Goal: Task Accomplishment & Management: Use online tool/utility

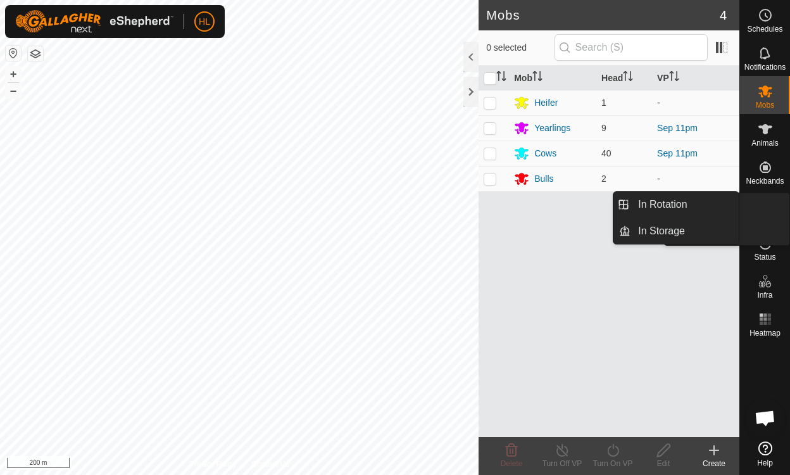
drag, startPoint x: 0, startPoint y: 0, endPoint x: 761, endPoint y: 205, distance: 788.6
click at [656, 204] on es-menu-bar "Schedules Notifications Mobs Animals Neckbands VPs Status Infra Heatmap Help In…" at bounding box center [764, 237] width 51 height 475
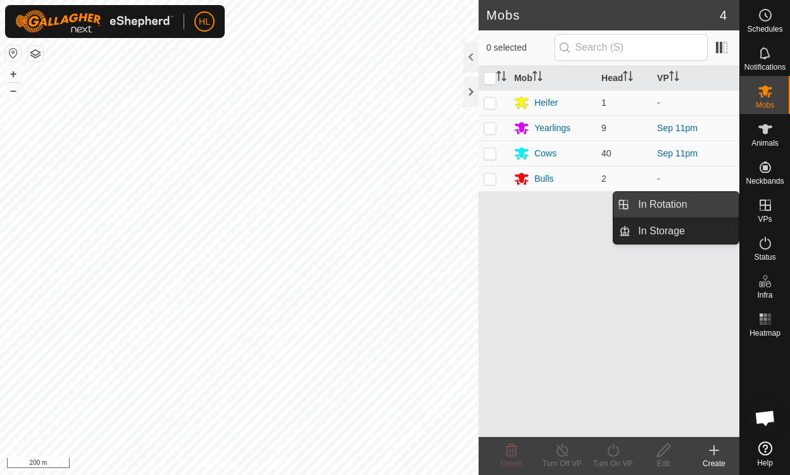
click at [656, 201] on link "In Rotation" at bounding box center [684, 204] width 108 height 25
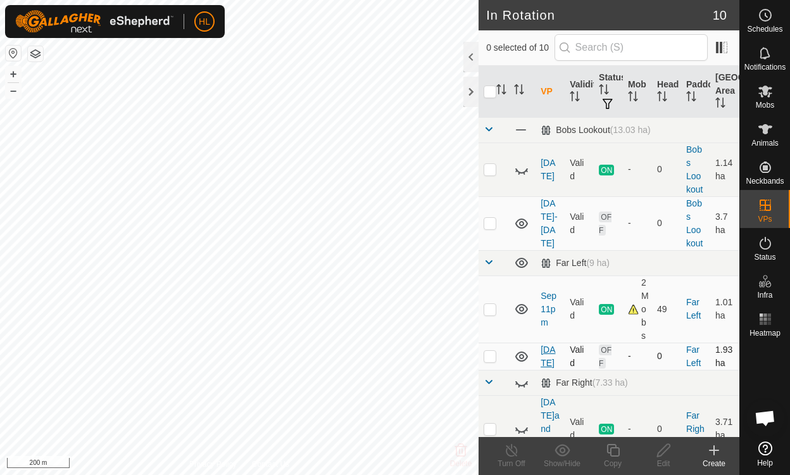
click at [549, 352] on link "[DATE]" at bounding box center [548, 355] width 15 height 23
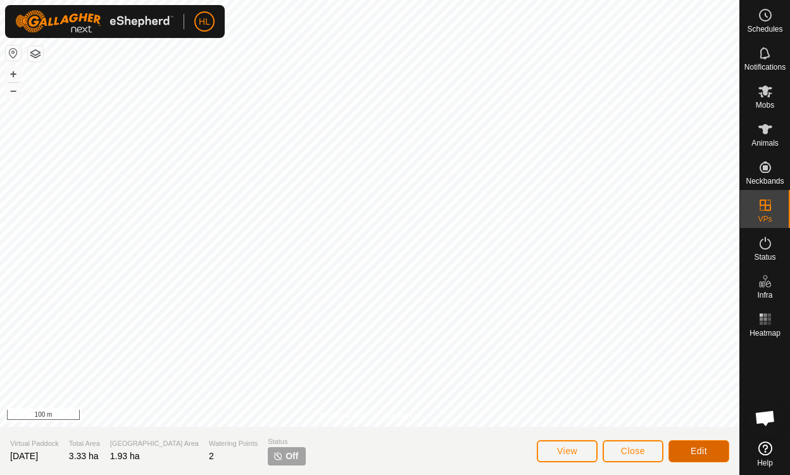
click at [656, 448] on button "Edit" at bounding box center [698, 451] width 61 height 22
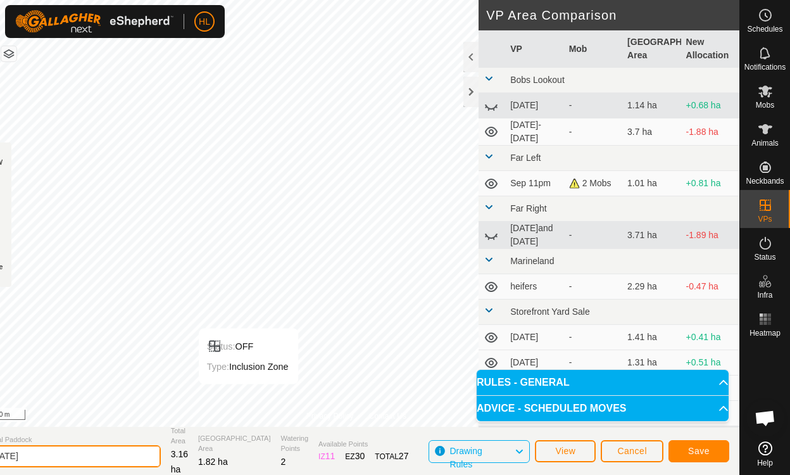
click at [47, 458] on input "[DATE]" at bounding box center [72, 456] width 177 height 22
type input "[DATE] 1st move"
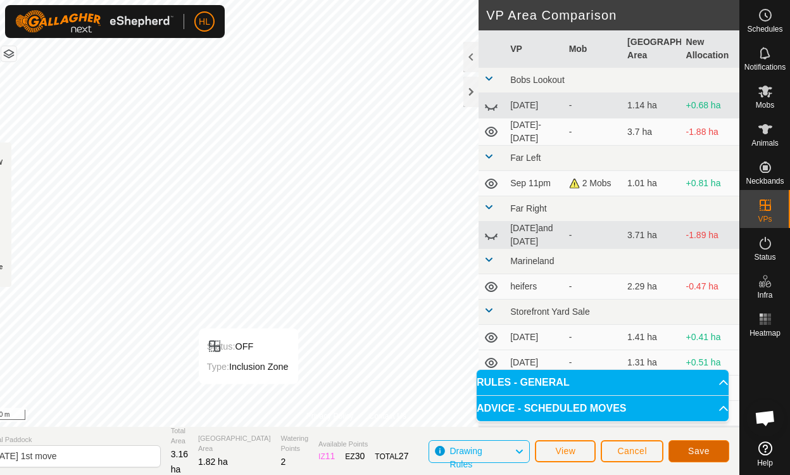
click at [656, 451] on span "Save" at bounding box center [699, 451] width 22 height 10
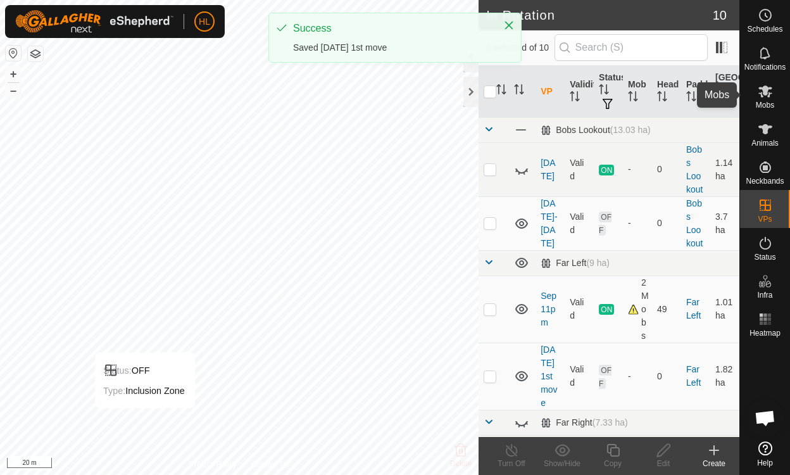
click at [656, 92] on icon at bounding box center [765, 91] width 14 height 12
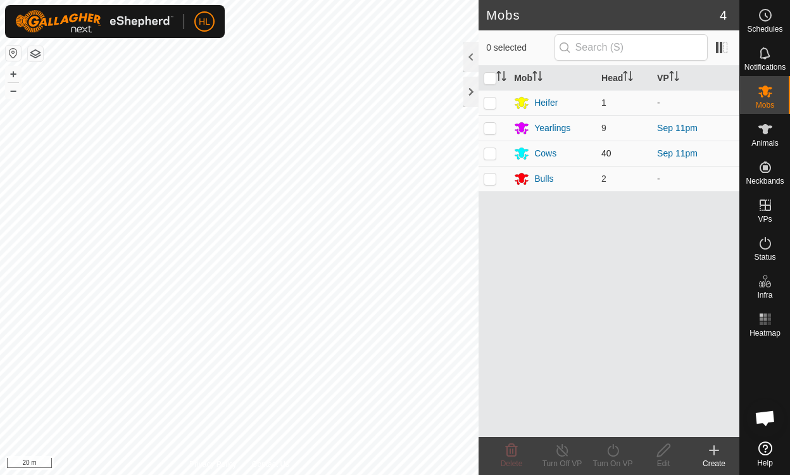
click at [489, 154] on p-checkbox at bounding box center [490, 153] width 13 height 10
checkbox input "true"
click at [491, 123] on p-checkbox at bounding box center [490, 128] width 13 height 10
checkbox input "true"
click at [614, 455] on icon at bounding box center [612, 450] width 11 height 13
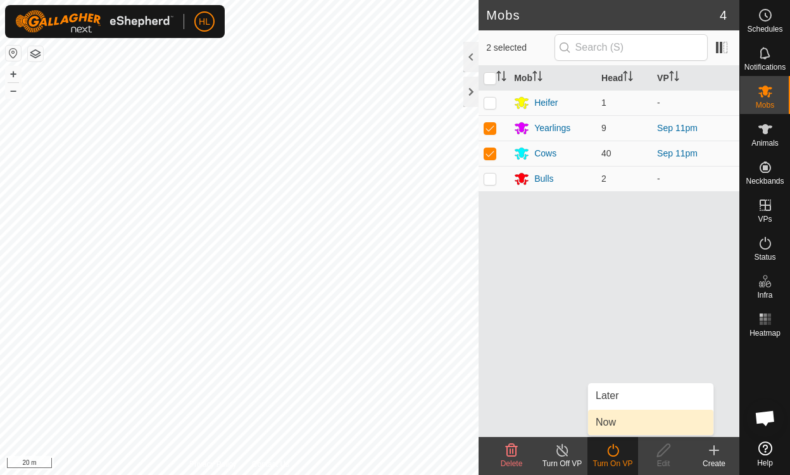
click at [610, 423] on link "Now" at bounding box center [650, 422] width 125 height 25
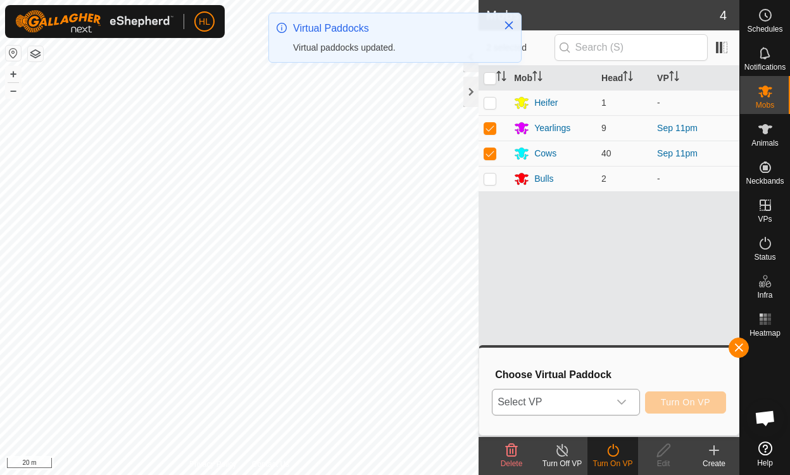
click at [629, 401] on div "dropdown trigger" at bounding box center [621, 401] width 25 height 25
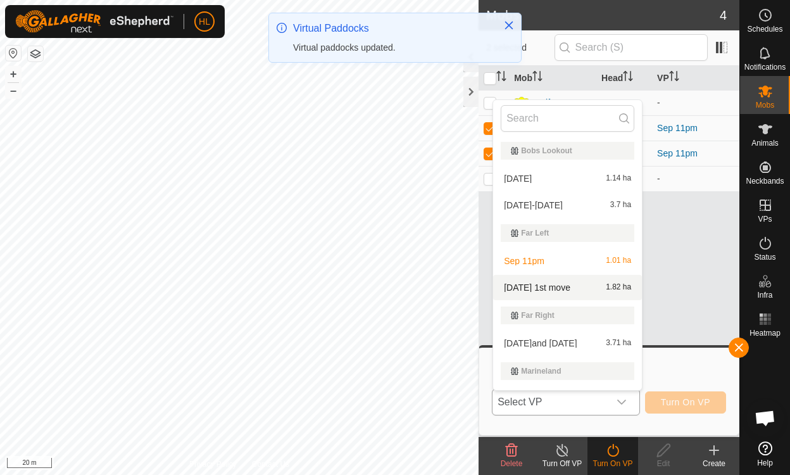
click at [527, 286] on li "[DATE] 1st move 1.82 ha" at bounding box center [567, 287] width 149 height 25
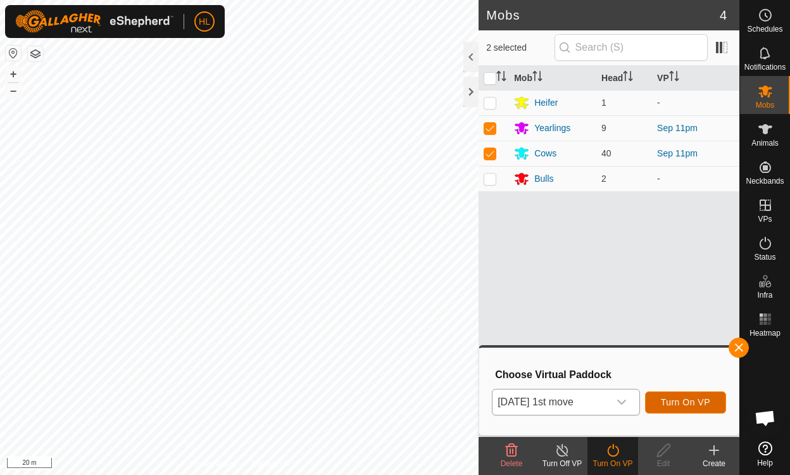
click at [656, 396] on button "Turn On VP" at bounding box center [685, 402] width 81 height 22
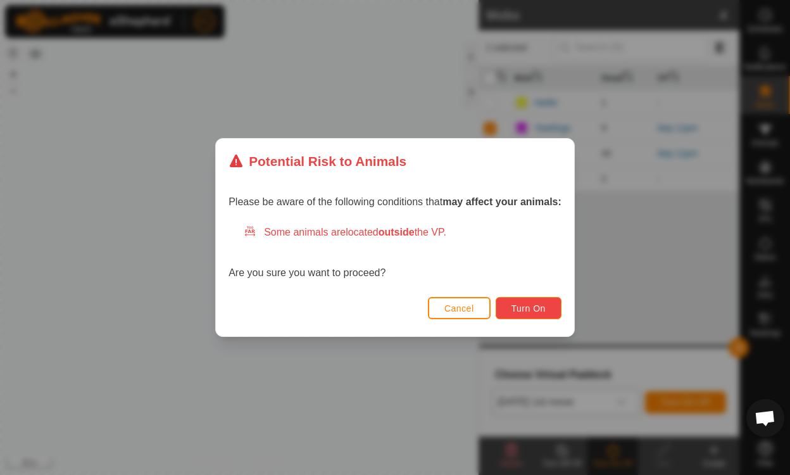
click at [527, 312] on span "Turn On" at bounding box center [528, 308] width 34 height 10
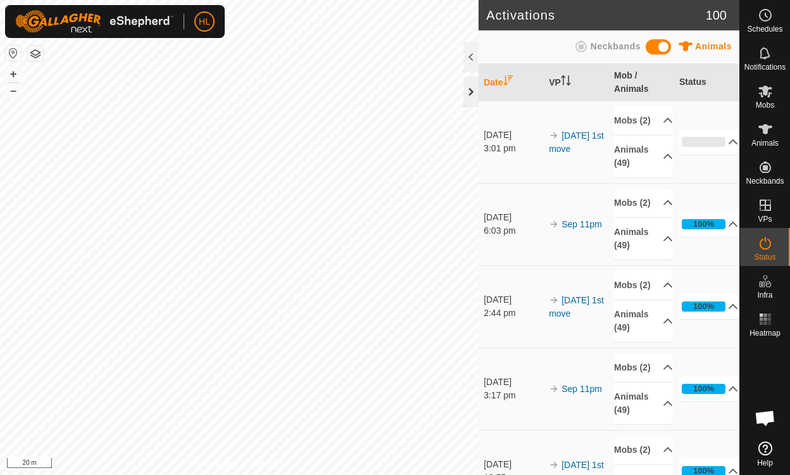
click at [476, 92] on div at bounding box center [470, 92] width 15 height 30
